Goal: Task Accomplishment & Management: Complete application form

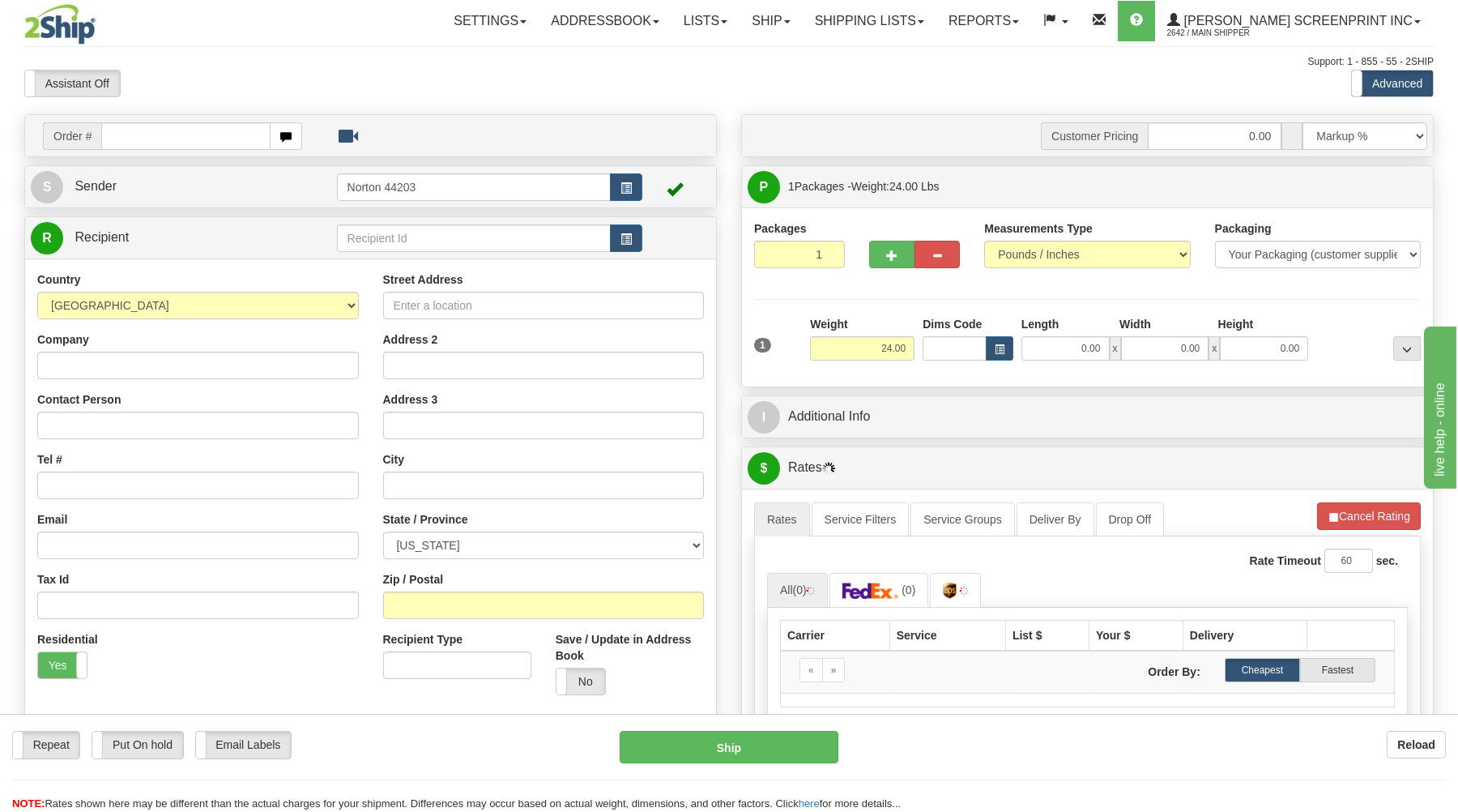
click at [187, 134] on input "text" at bounding box center [185, 136] width 169 height 27
type input "17015"
click at [328, 82] on body "Training Course Close Toggle navigation Settings Shipping Preferences New Recip…" at bounding box center [729, 406] width 1458 height 812
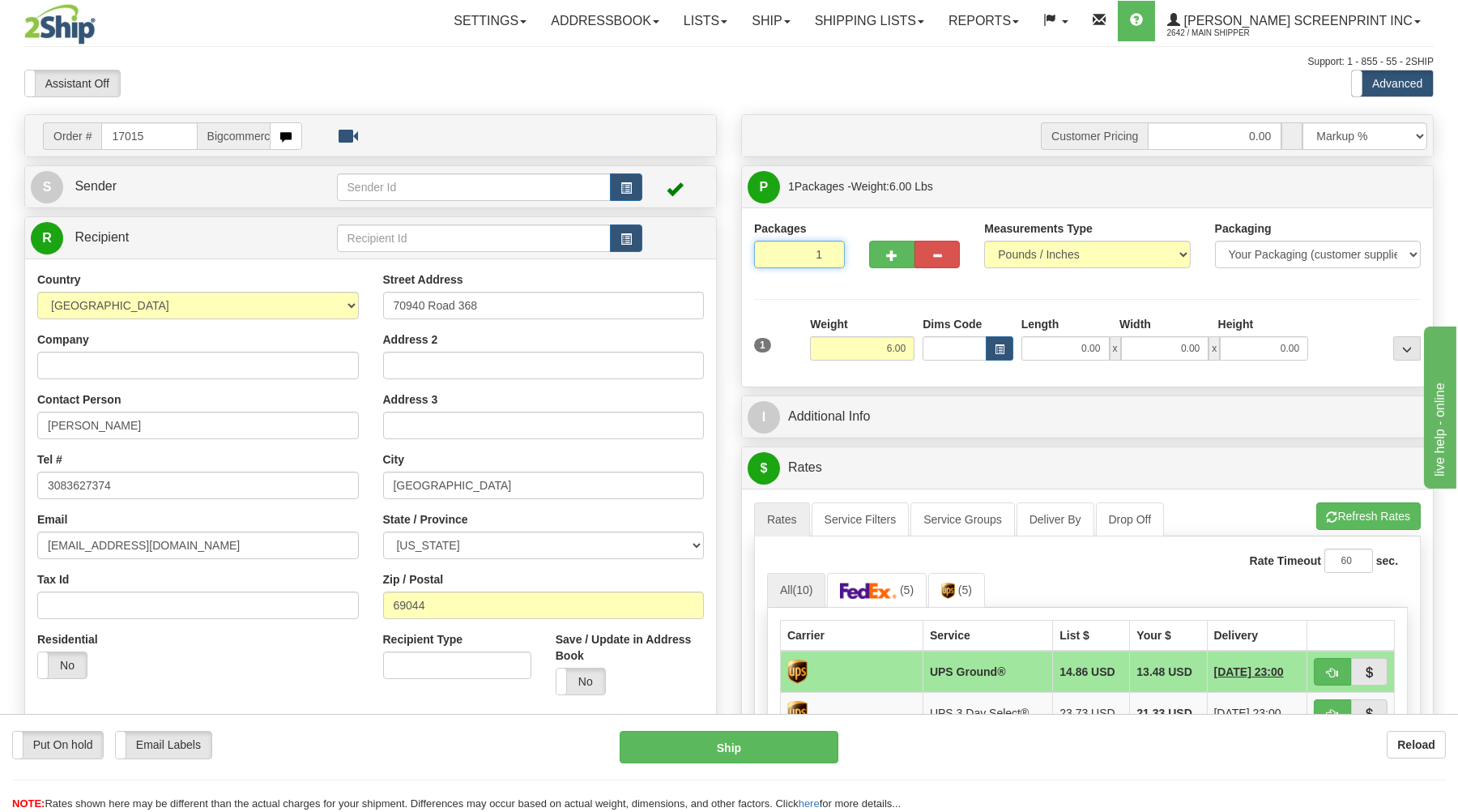
drag, startPoint x: 796, startPoint y: 246, endPoint x: 799, endPoint y: 266, distance: 20.2
click at [797, 248] on input "1" at bounding box center [799, 255] width 90 height 27
click at [863, 349] on input "6.00" at bounding box center [862, 348] width 105 height 25
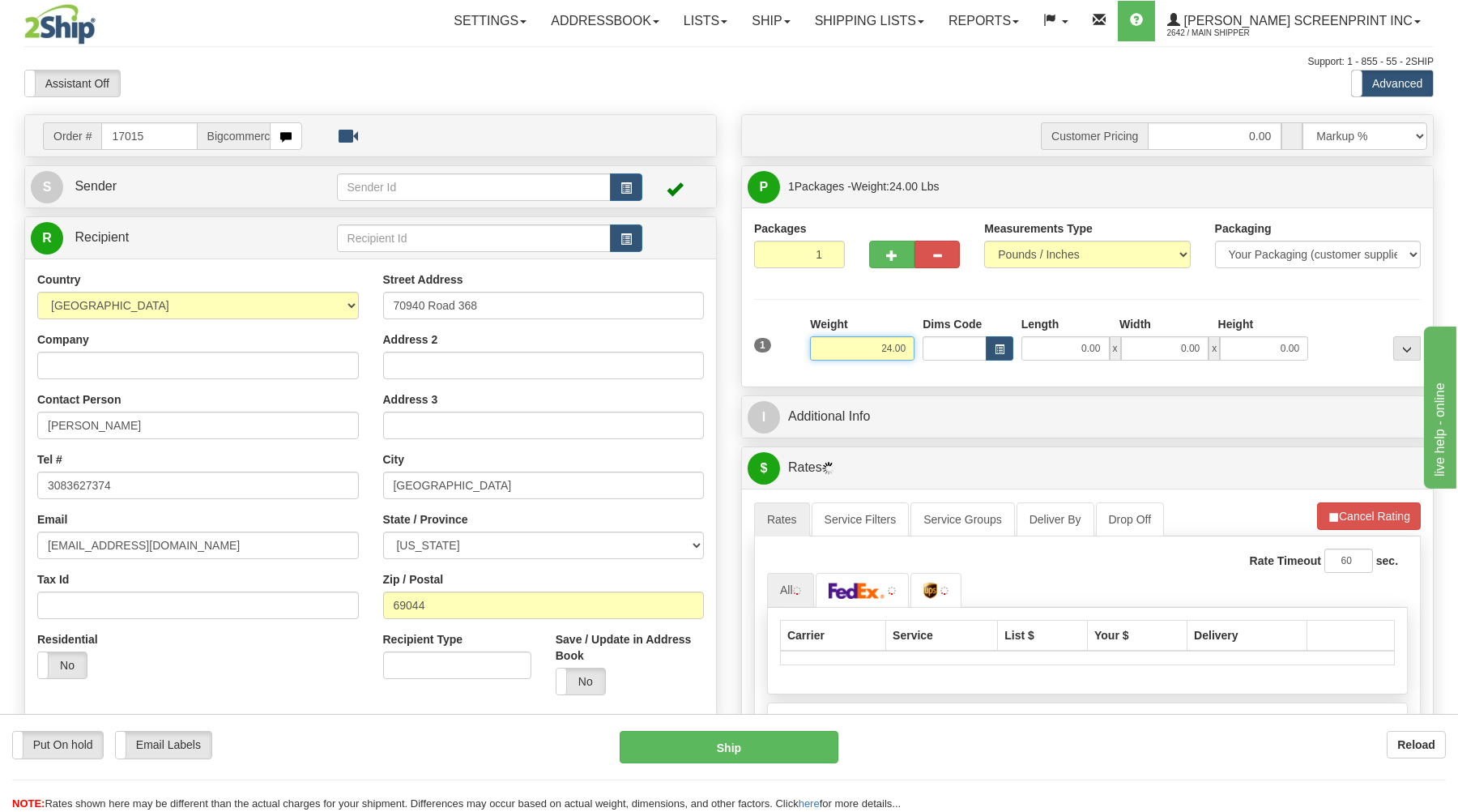
type input "24.00"
click at [1067, 354] on input "0.00" at bounding box center [1066, 348] width 89 height 25
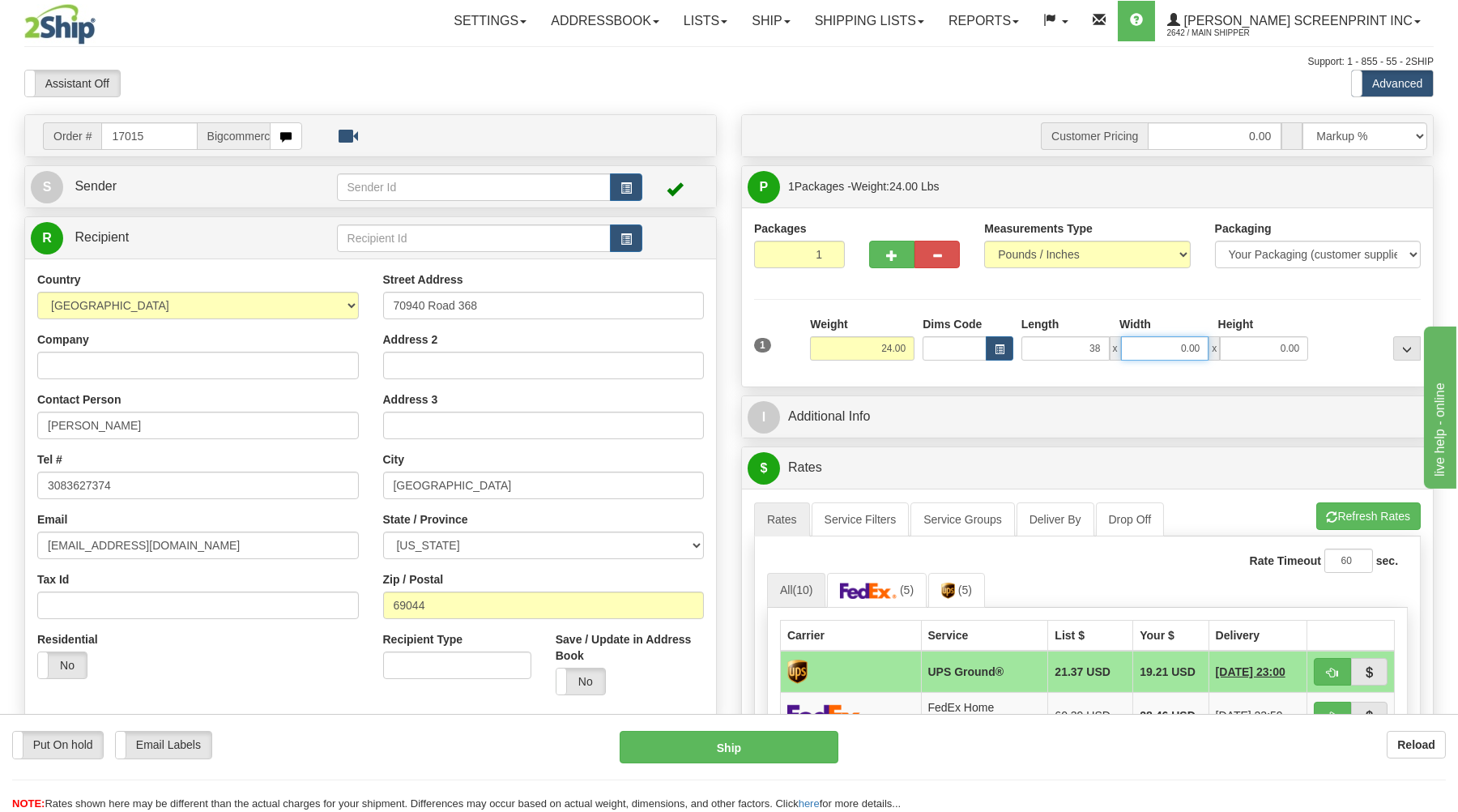
type input "38.00"
click at [1192, 350] on input "0.00" at bounding box center [1165, 348] width 89 height 25
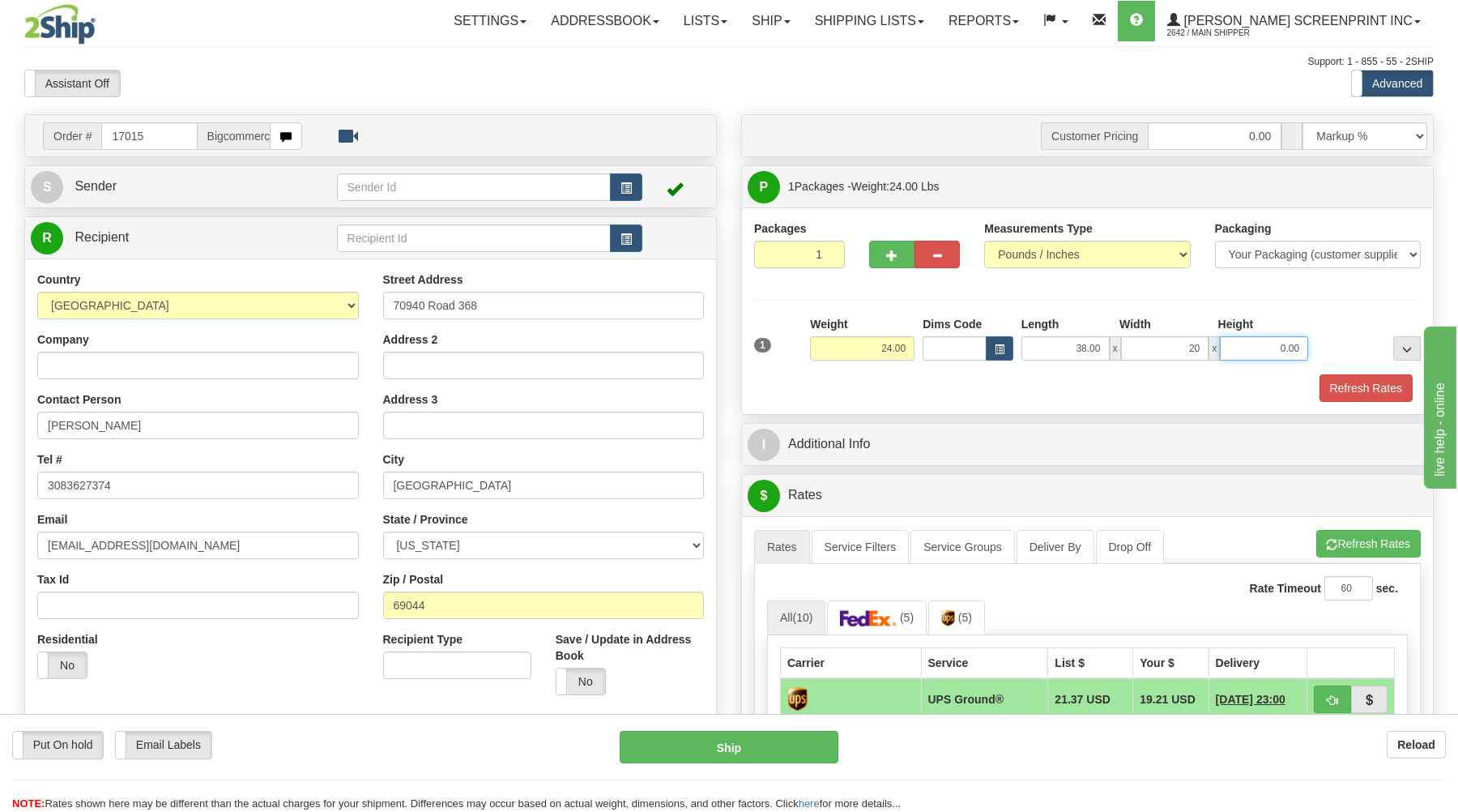
type input "20.00"
click at [1289, 348] on input "0.00" at bounding box center [1264, 348] width 89 height 25
type input "7"
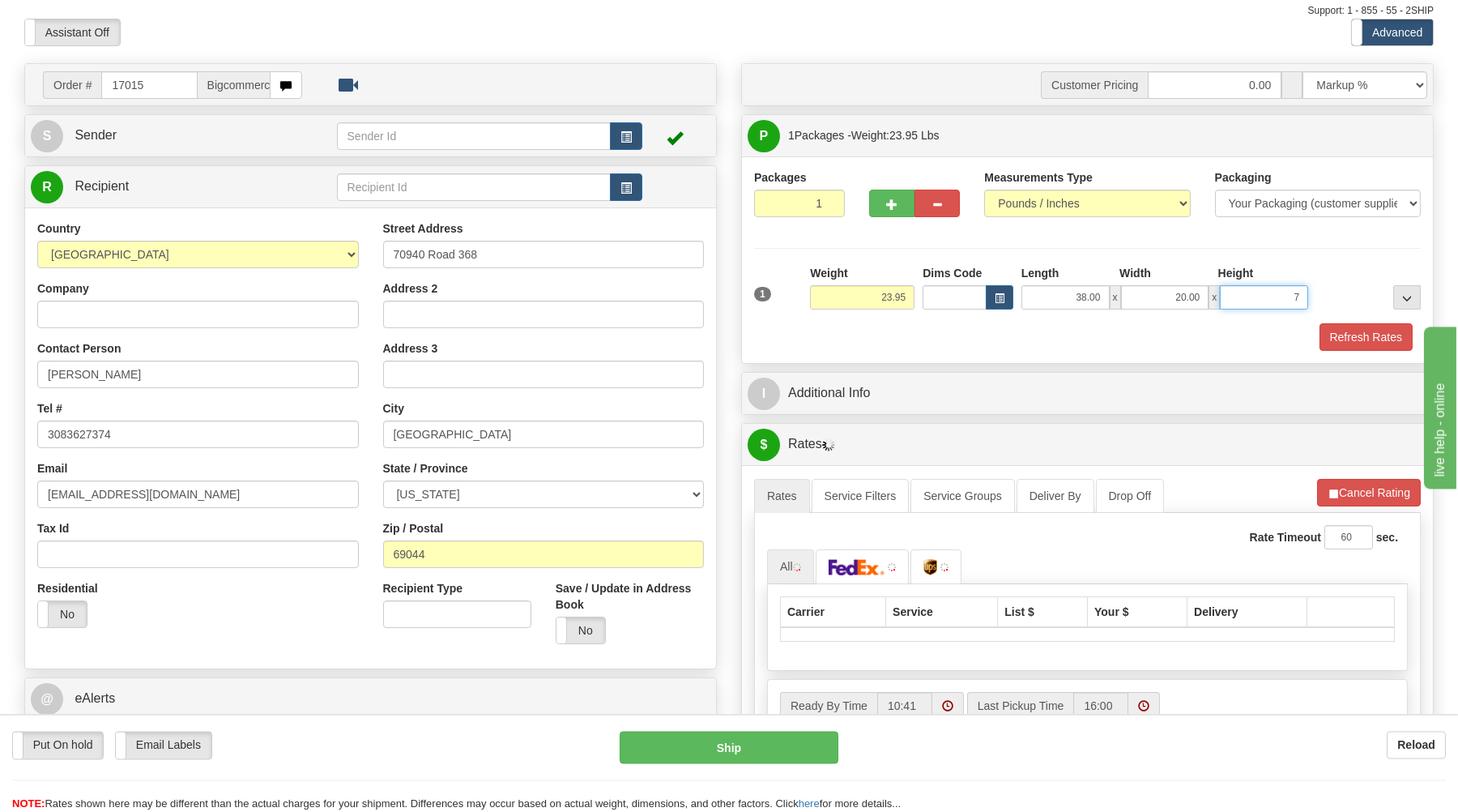
scroll to position [87, 0]
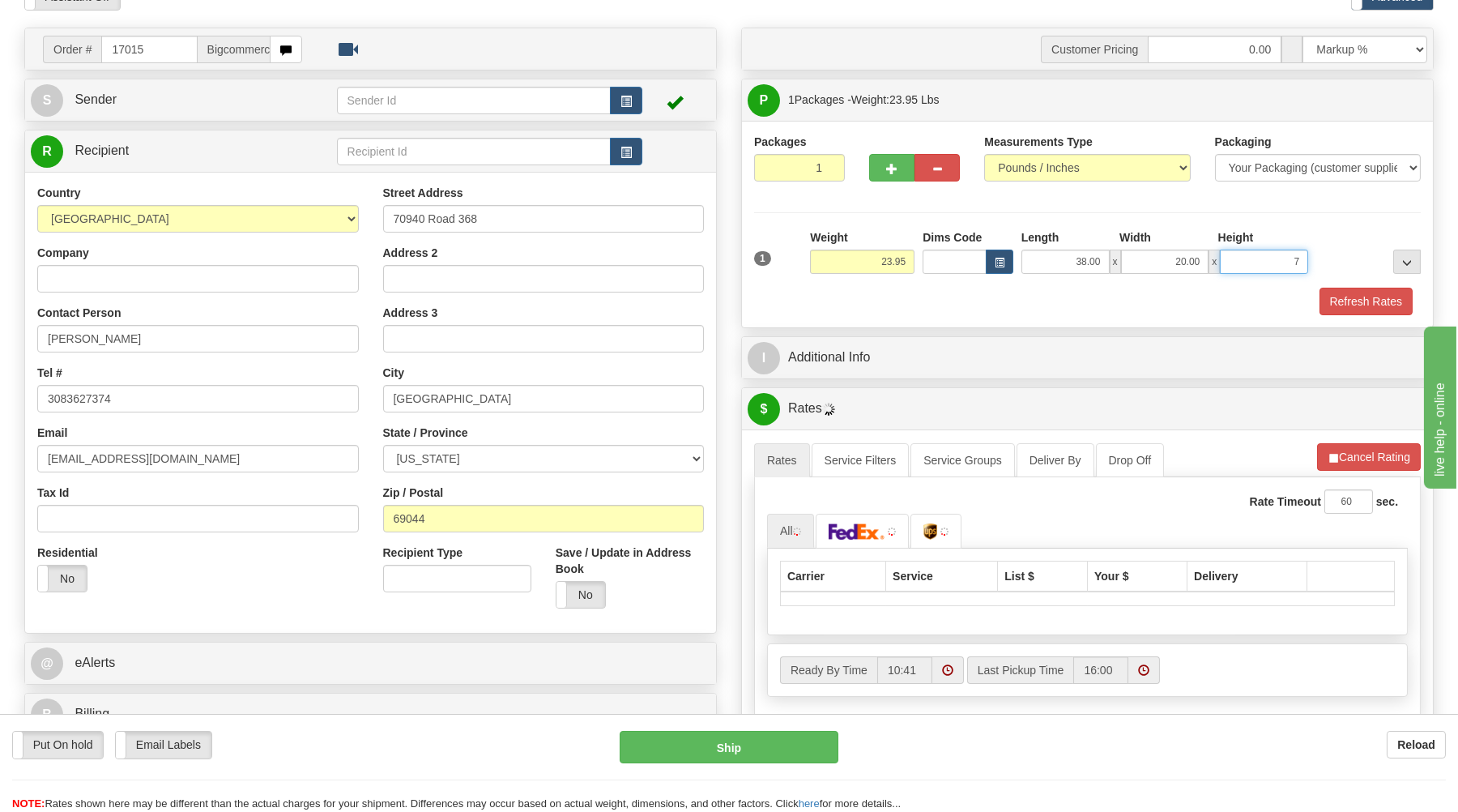
type input "24.00"
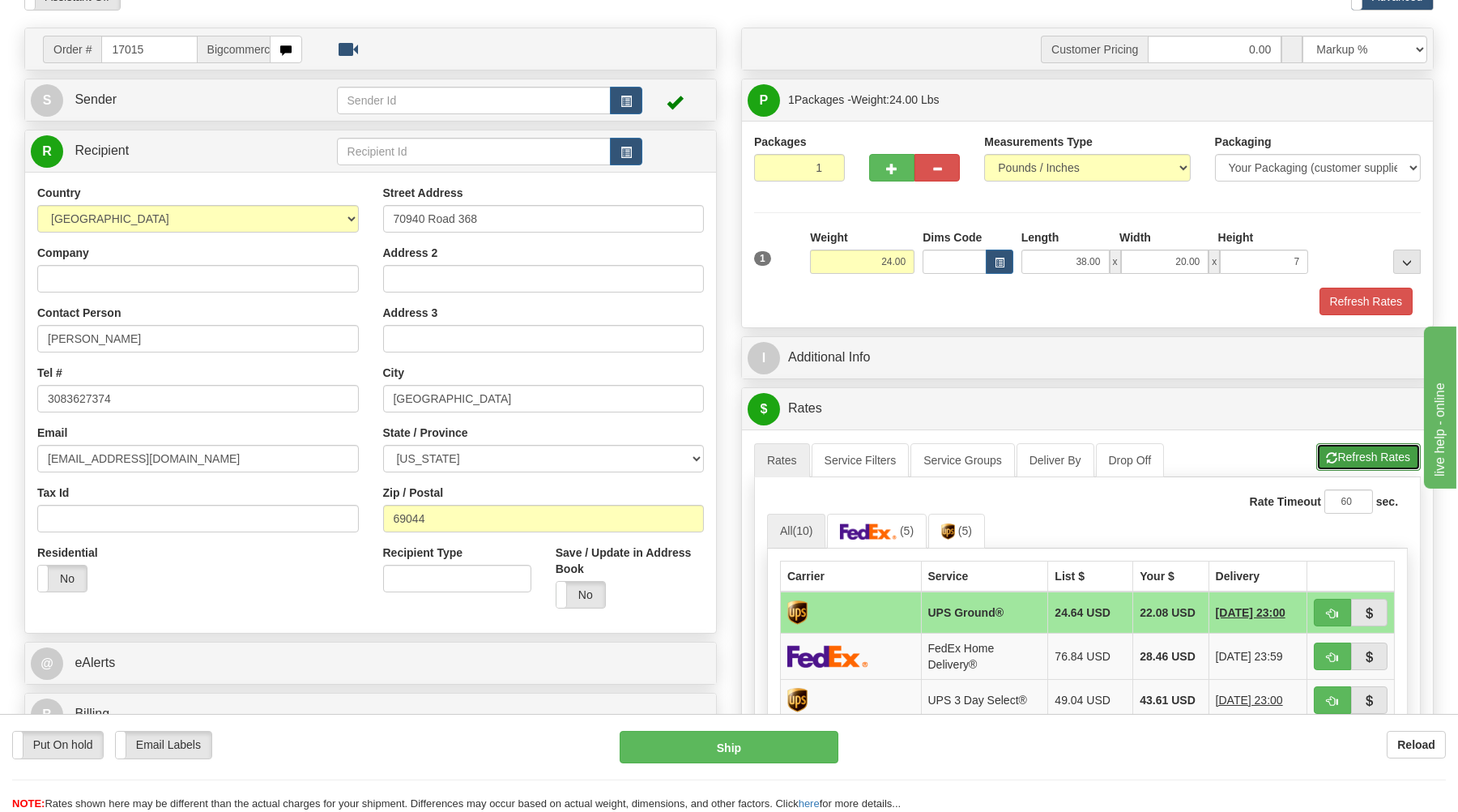
type input "7.00"
click at [1356, 462] on button "Refresh Rates" at bounding box center [1369, 457] width 105 height 27
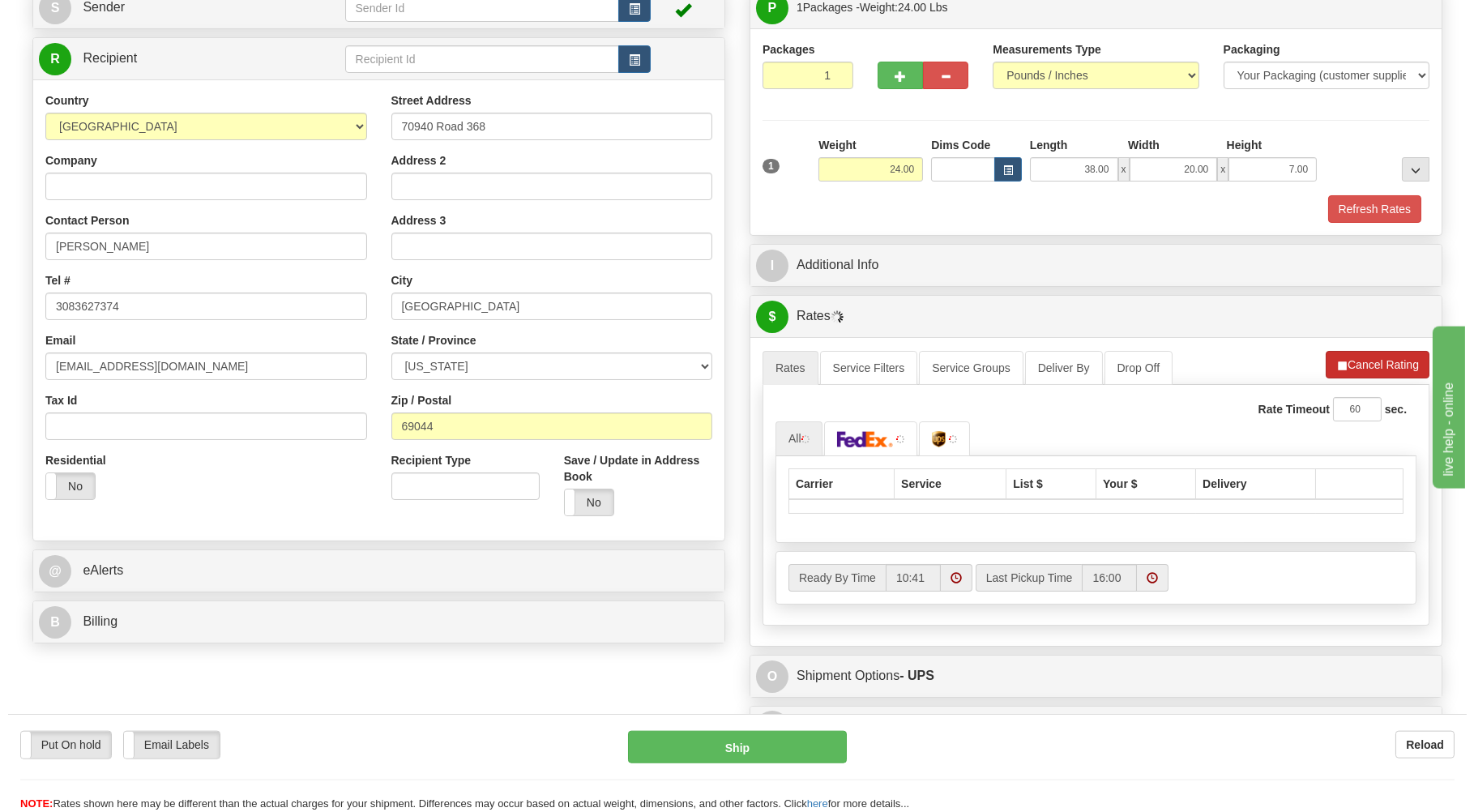
scroll to position [260, 0]
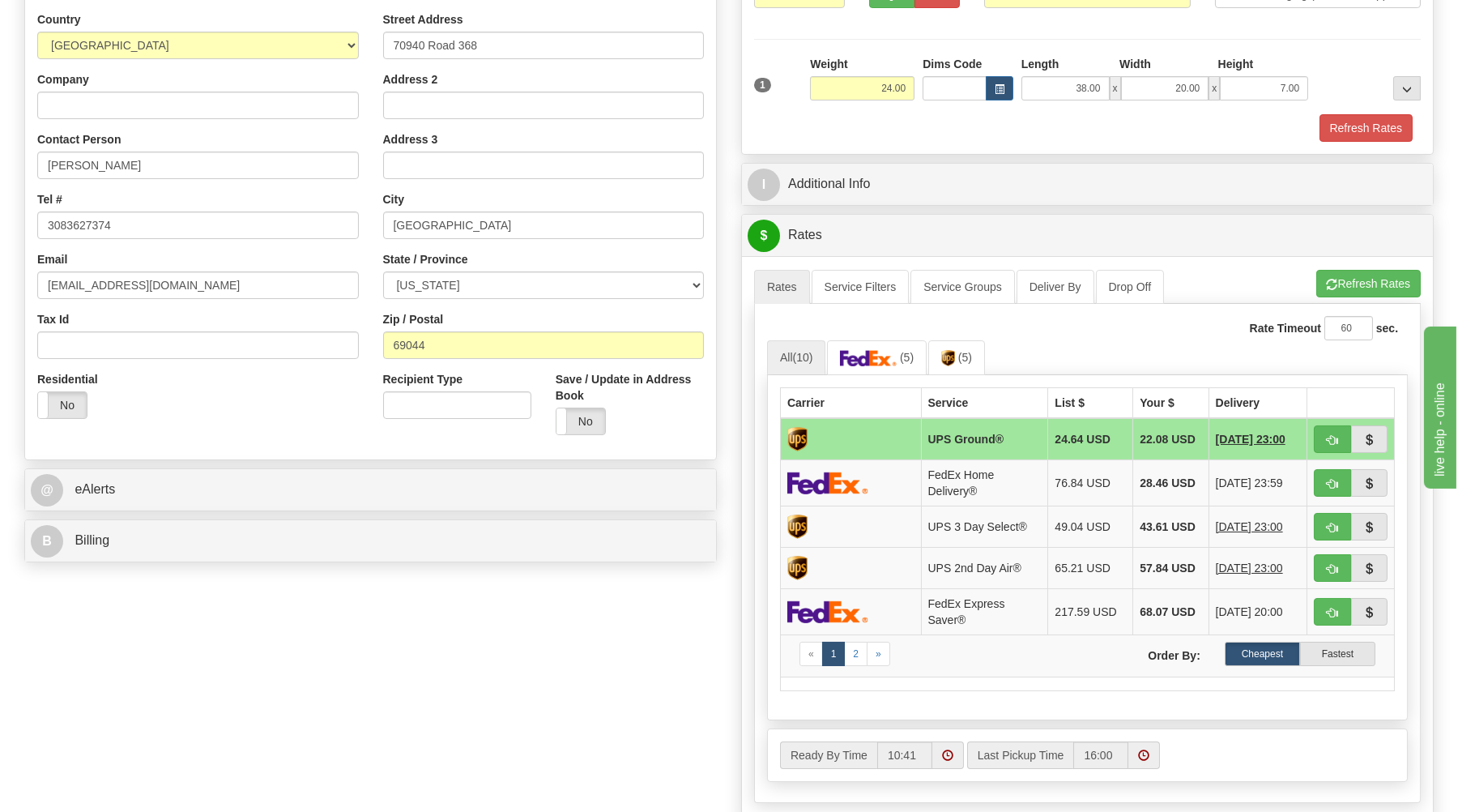
click at [1311, 436] on td at bounding box center [1351, 439] width 88 height 42
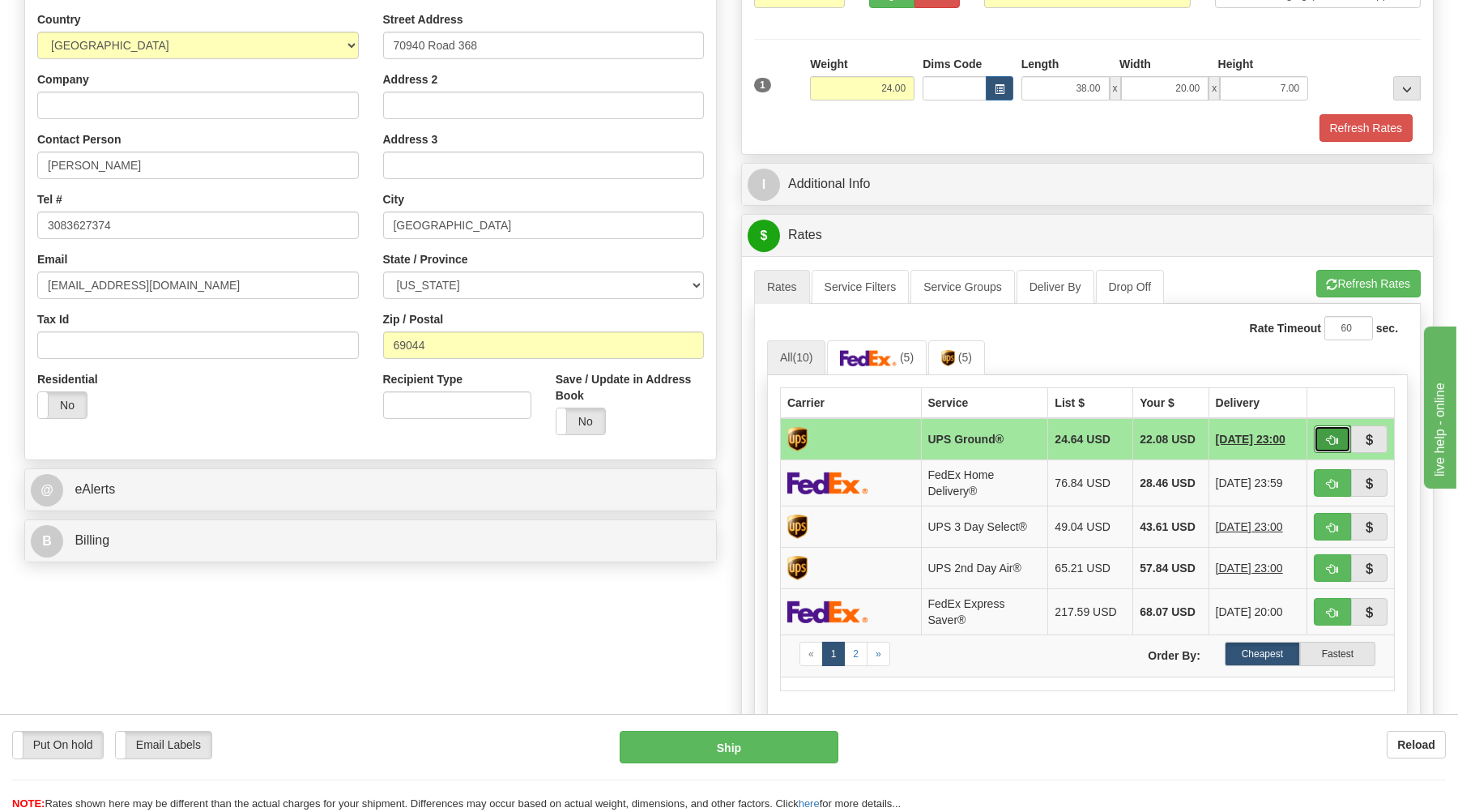
click at [1332, 444] on span "button" at bounding box center [1332, 441] width 11 height 11
type input "03"
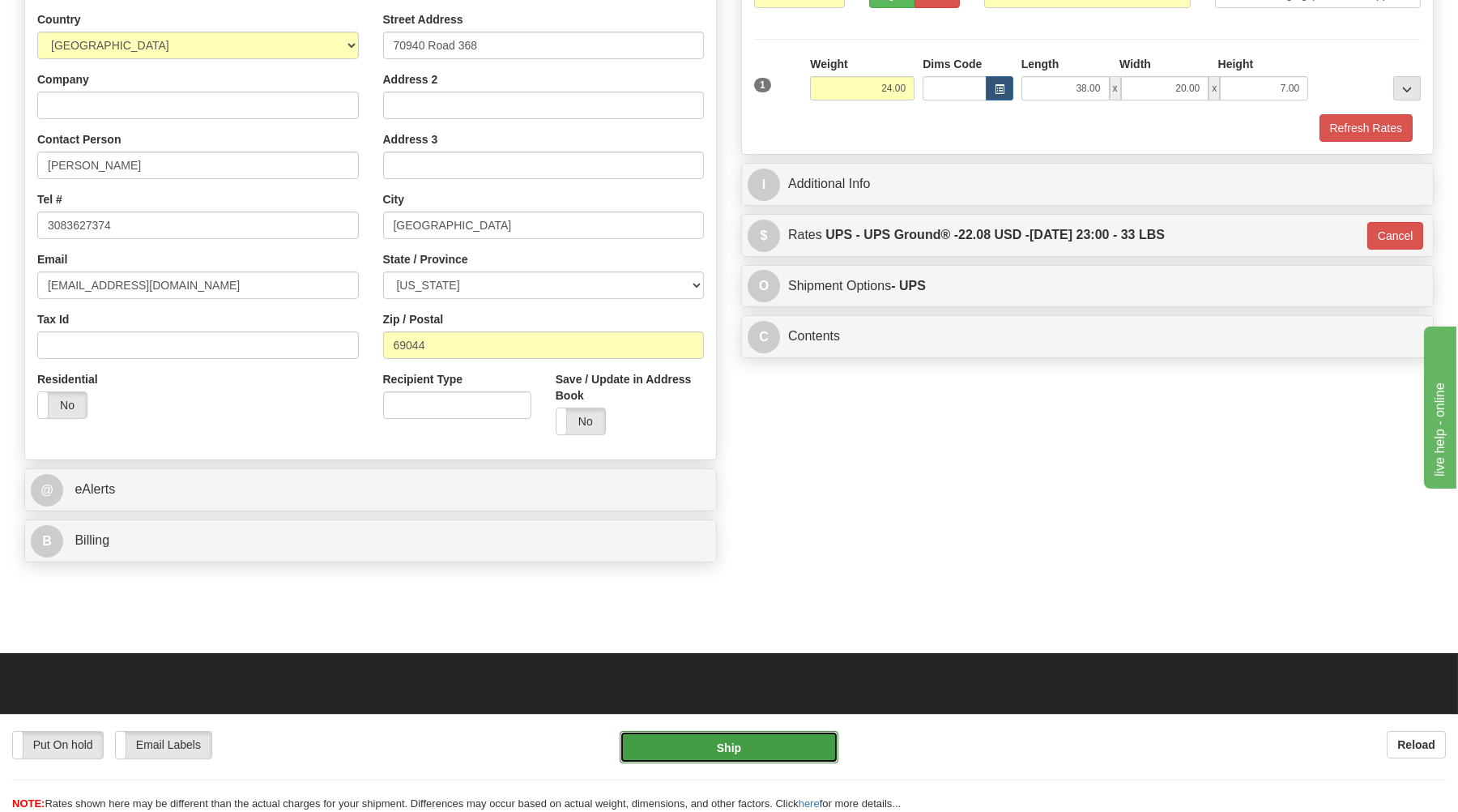
click at [734, 747] on button "Ship" at bounding box center [729, 747] width 219 height 33
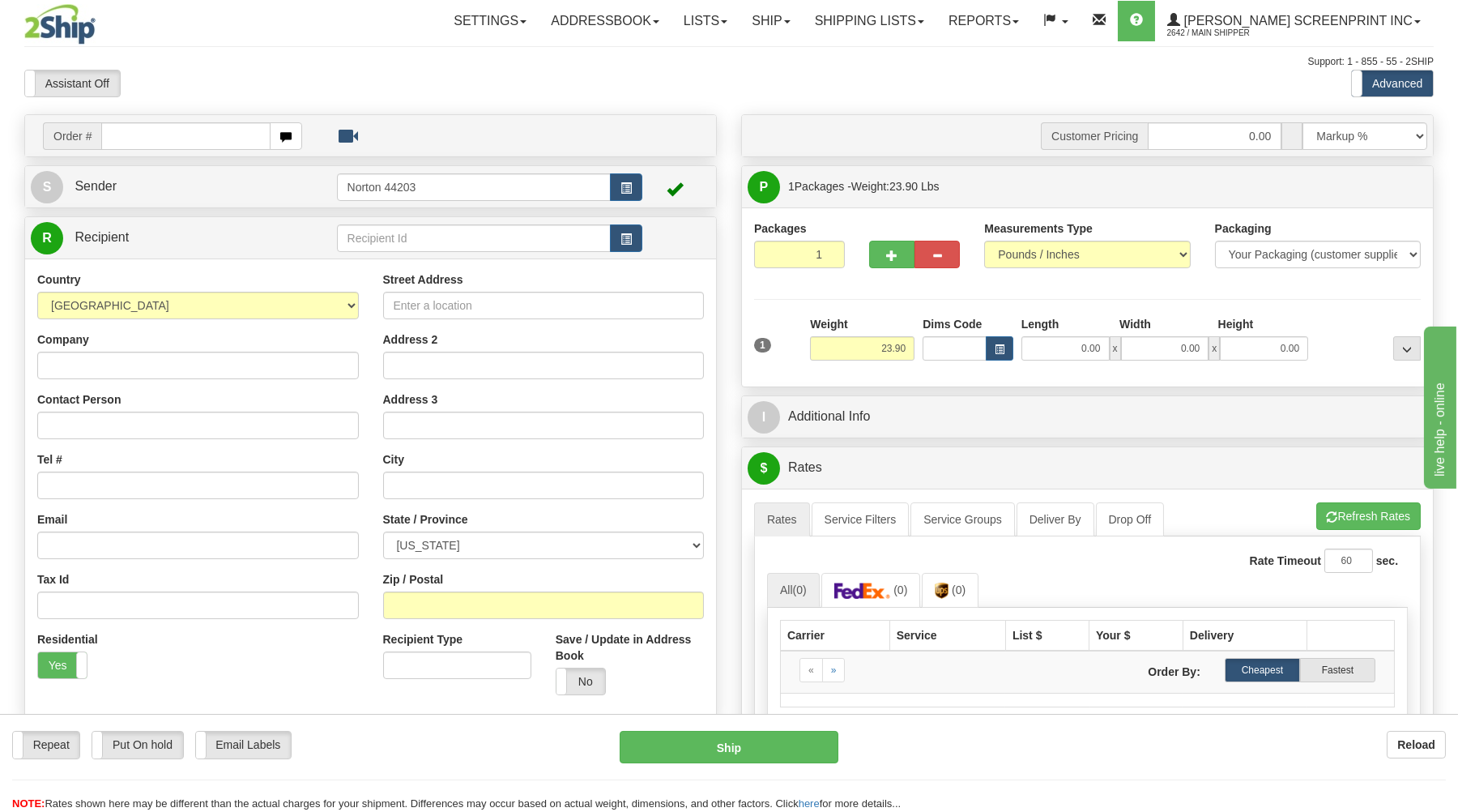
type input "0.00"
